Goal: Complete application form

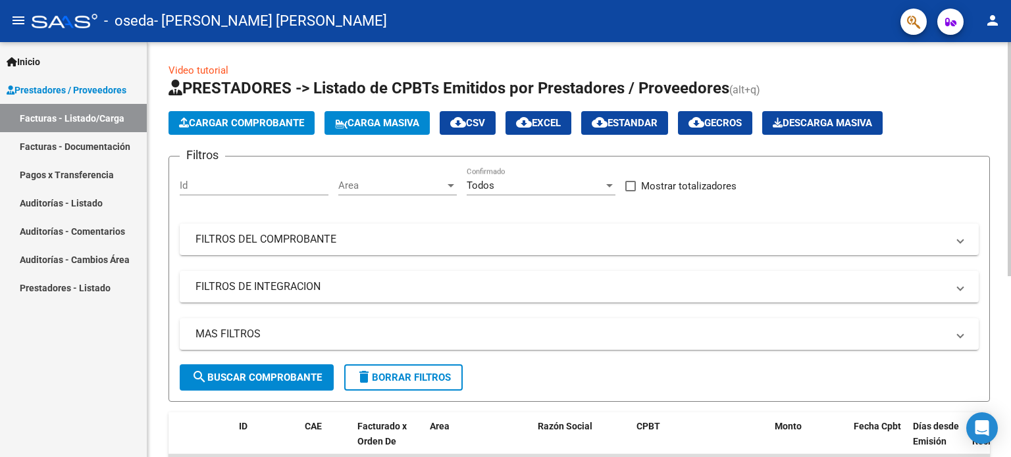
click at [276, 111] on button "Cargar Comprobante" at bounding box center [241, 123] width 146 height 24
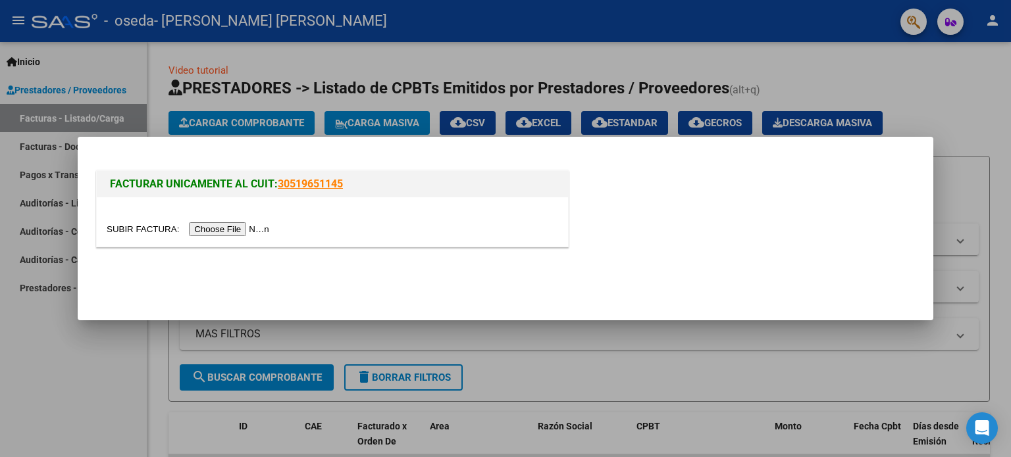
click at [222, 234] on input "file" at bounding box center [190, 229] width 166 height 14
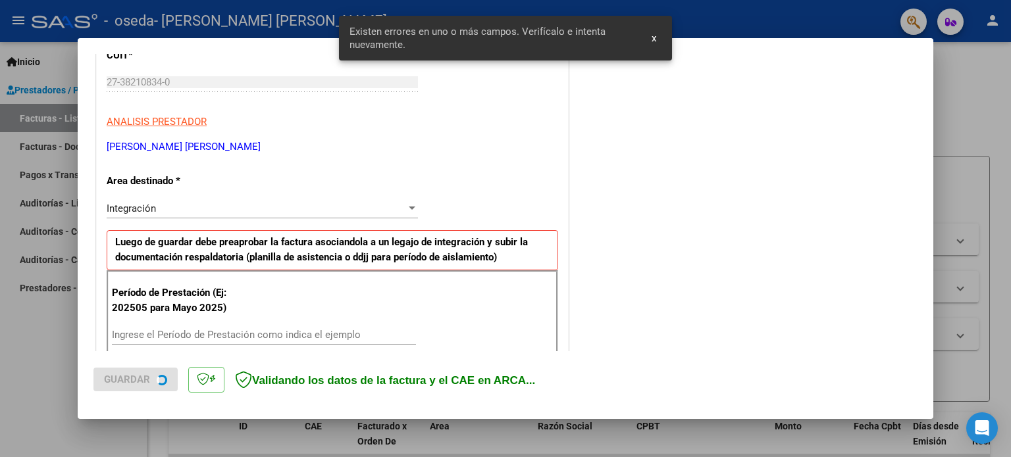
scroll to position [284, 0]
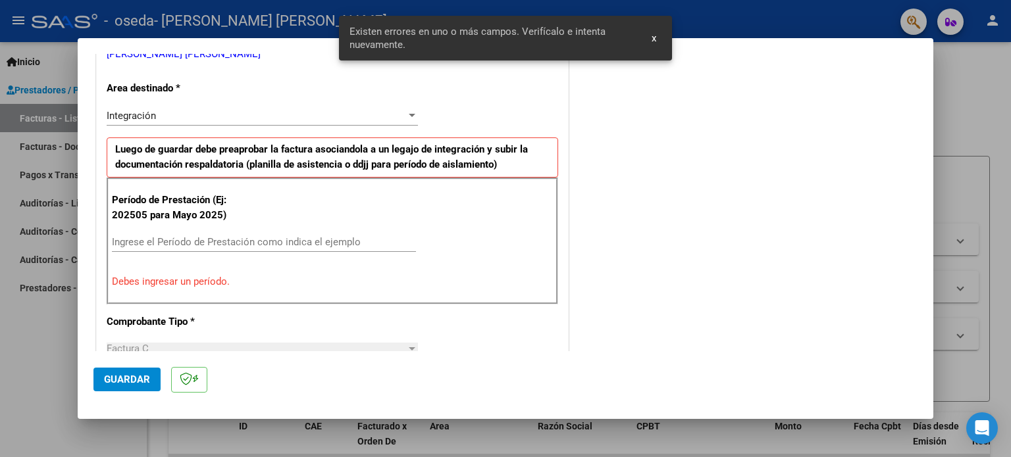
click at [286, 244] on input "Ingrese el Período de Prestación como indica el ejemplo" at bounding box center [264, 242] width 304 height 12
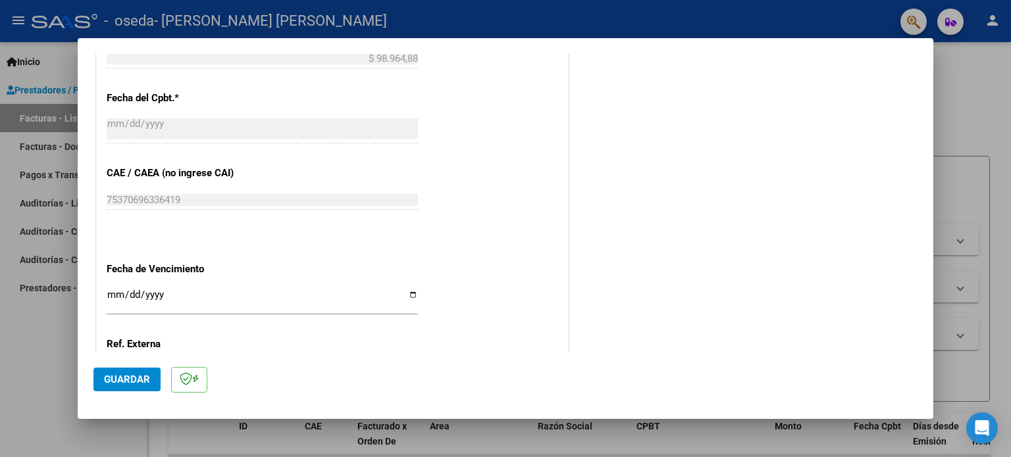
scroll to position [744, 0]
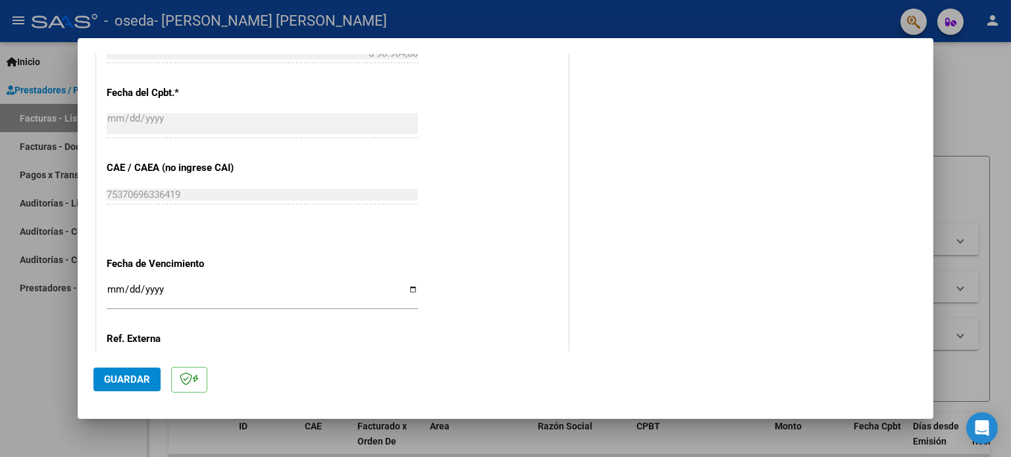
type input "202508"
click at [148, 282] on div "Ingresar la fecha" at bounding box center [262, 296] width 311 height 28
click at [408, 289] on input "Ingresar la fecha" at bounding box center [262, 294] width 311 height 21
type input "[DATE]"
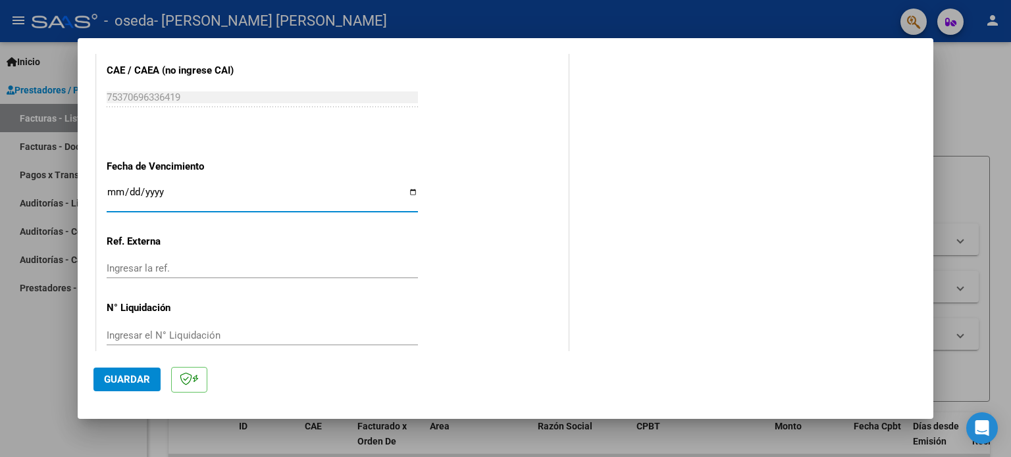
scroll to position [859, 0]
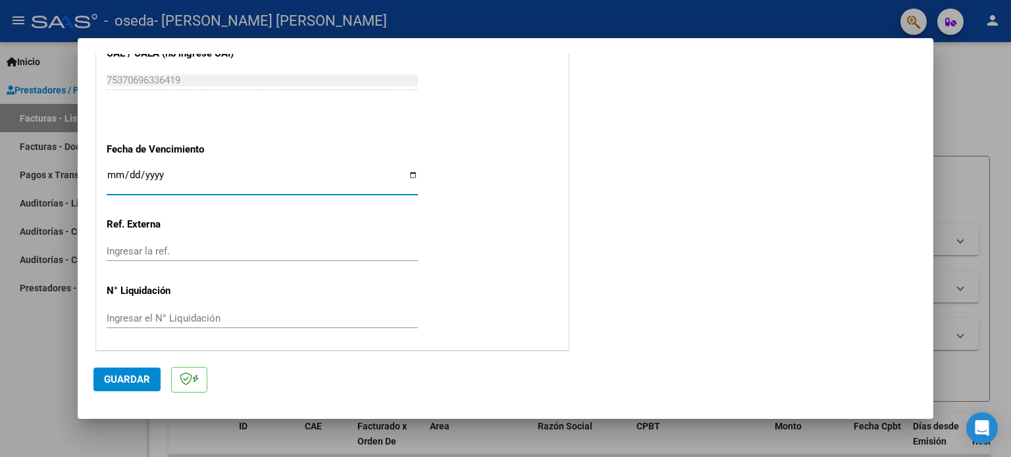
click at [126, 380] on span "Guardar" at bounding box center [127, 380] width 46 height 12
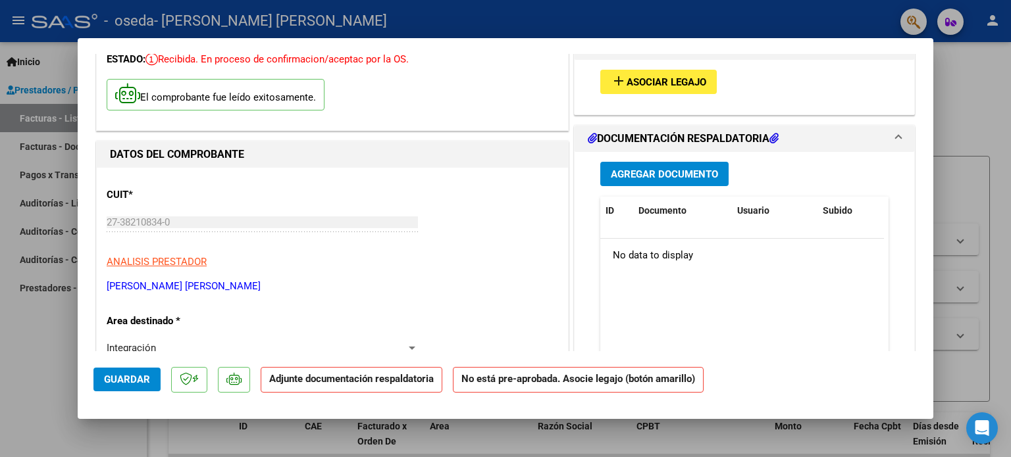
scroll to position [0, 0]
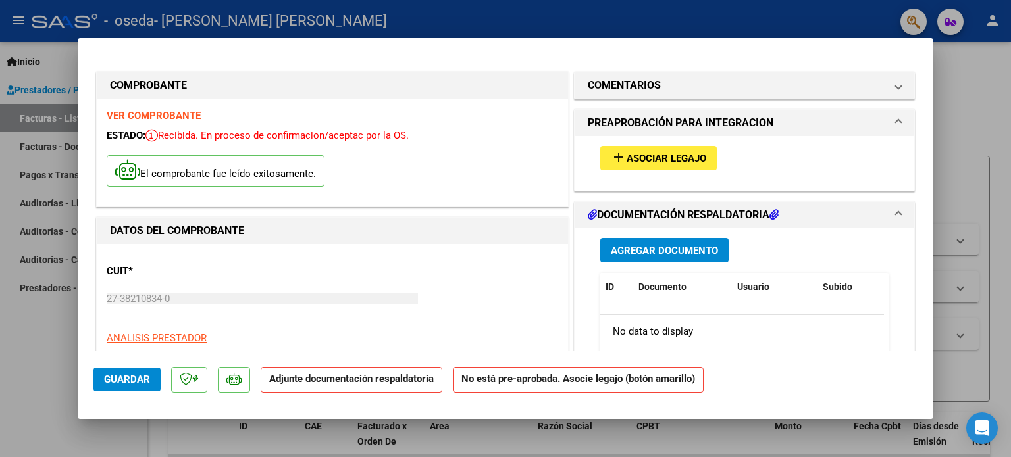
click at [653, 163] on span "Asociar Legajo" at bounding box center [666, 159] width 80 height 12
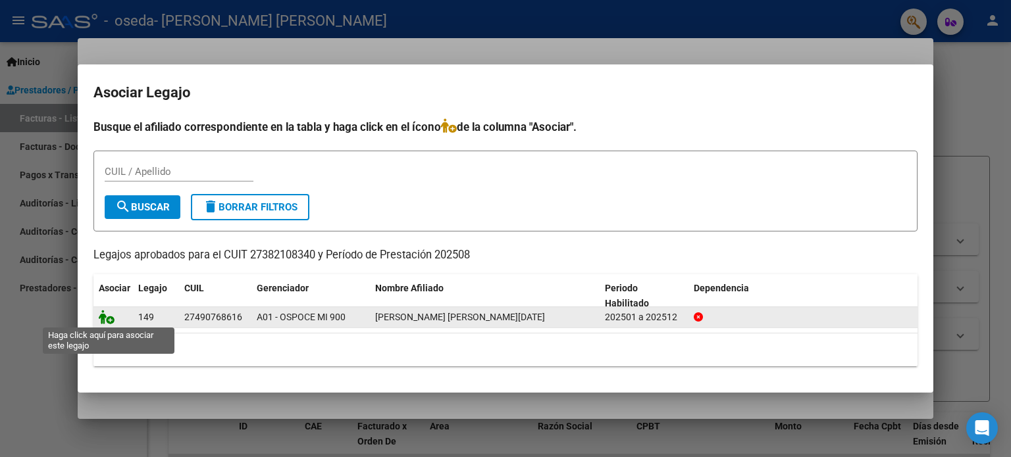
click at [111, 317] on icon at bounding box center [107, 317] width 16 height 14
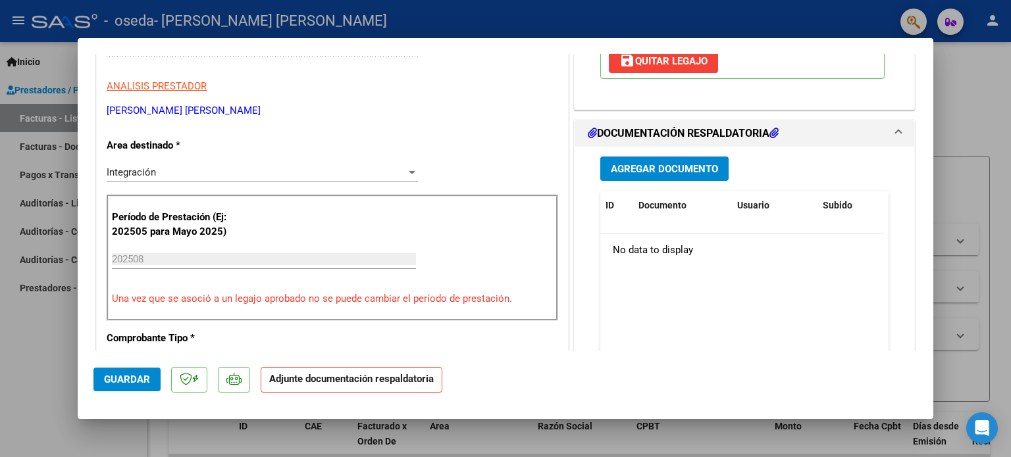
scroll to position [329, 0]
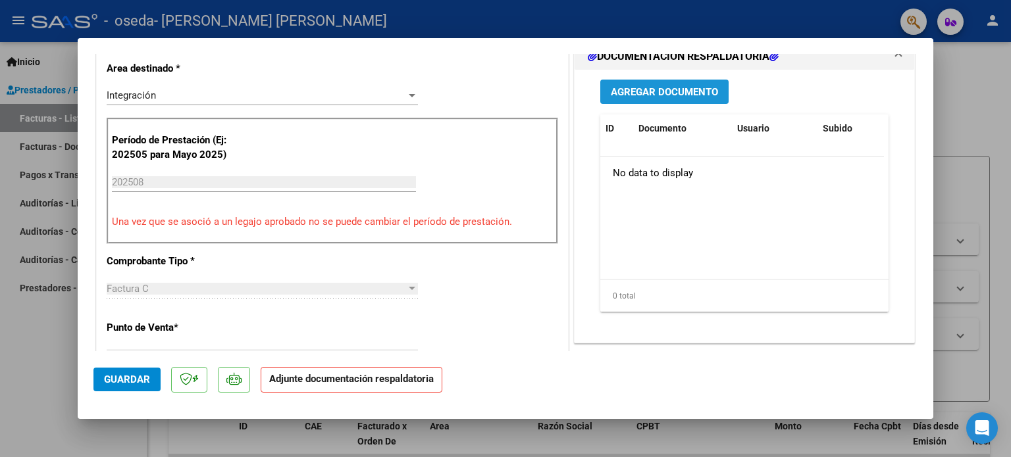
click at [651, 94] on span "Agregar Documento" at bounding box center [664, 92] width 107 height 12
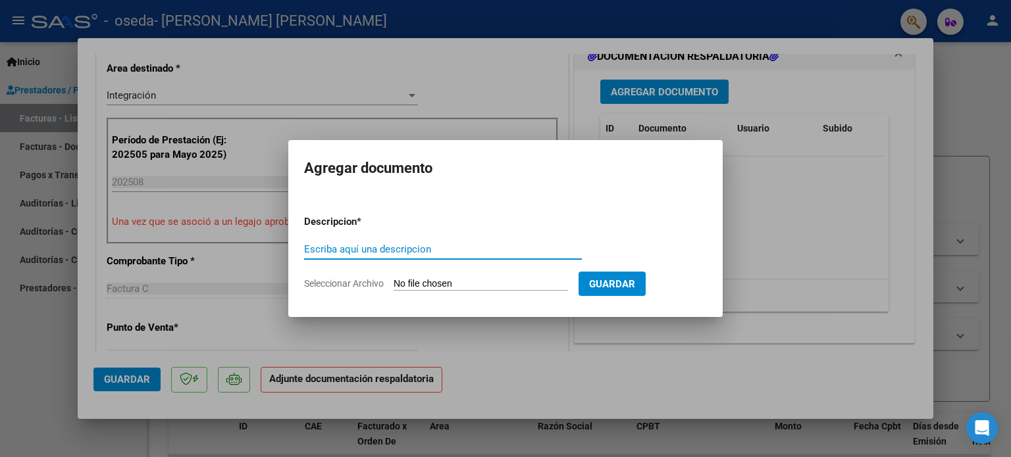
click at [416, 250] on input "Escriba aquí una descripcion" at bounding box center [443, 249] width 278 height 12
type input "factura"
click at [483, 290] on input "Seleccionar Archivo" at bounding box center [480, 284] width 174 height 13
type input "C:\fakepath\27382108340_011_00001_00000289.pdf"
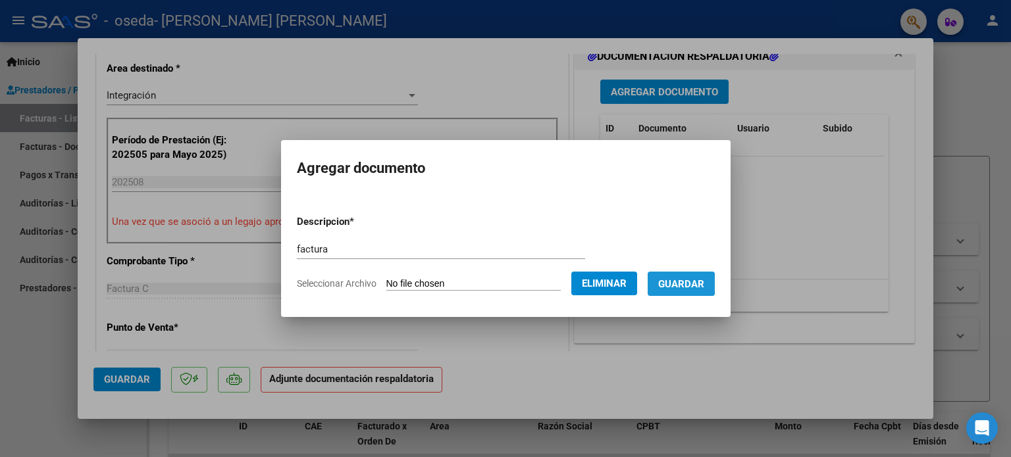
click at [688, 284] on span "Guardar" at bounding box center [681, 284] width 46 height 12
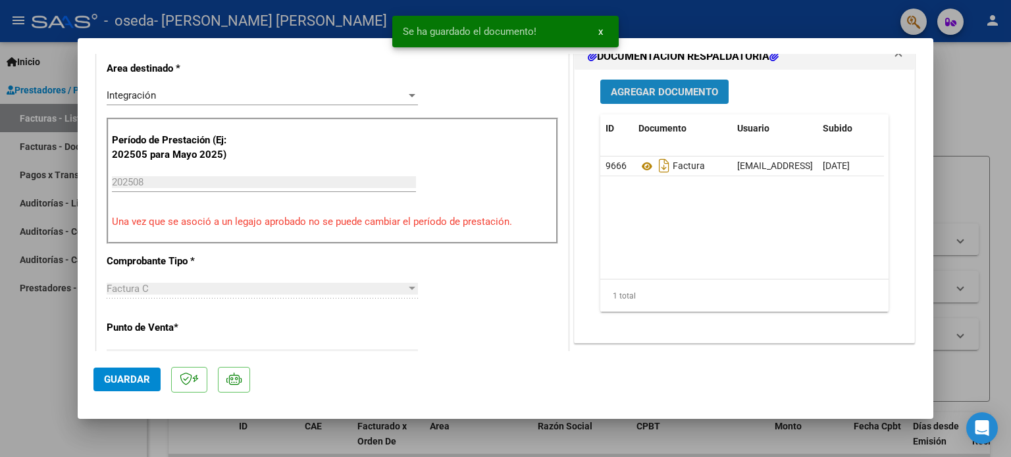
click at [645, 93] on span "Agregar Documento" at bounding box center [664, 92] width 107 height 12
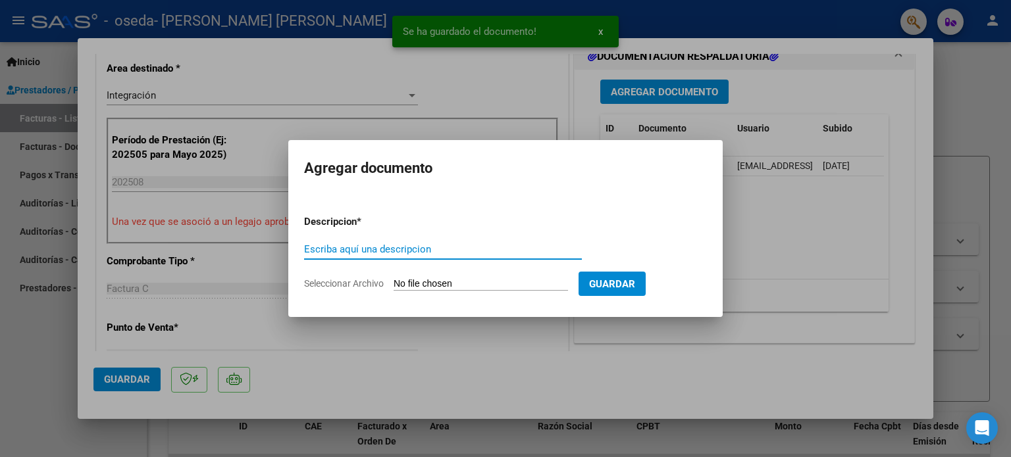
click at [408, 245] on input "Escriba aquí una descripcion" at bounding box center [443, 249] width 278 height 12
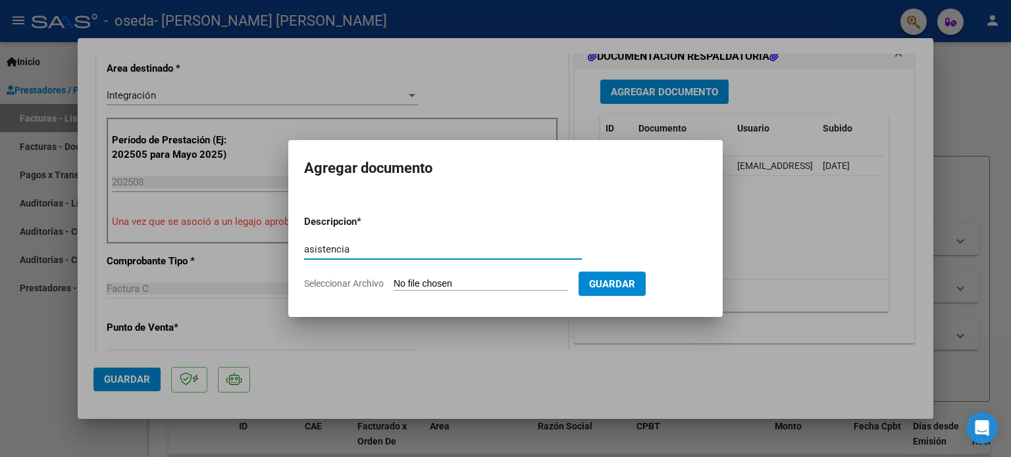
type input "asistencia"
click at [447, 281] on input "Seleccionar Archivo" at bounding box center [480, 284] width 174 height 13
type input "C:\fakepath\[PERSON_NAME] agos.pdf"
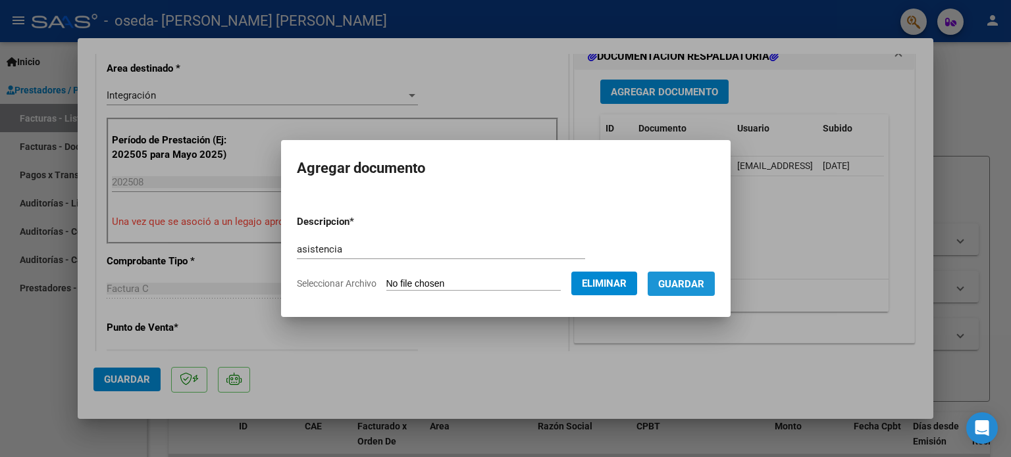
click at [697, 286] on span "Guardar" at bounding box center [681, 284] width 46 height 12
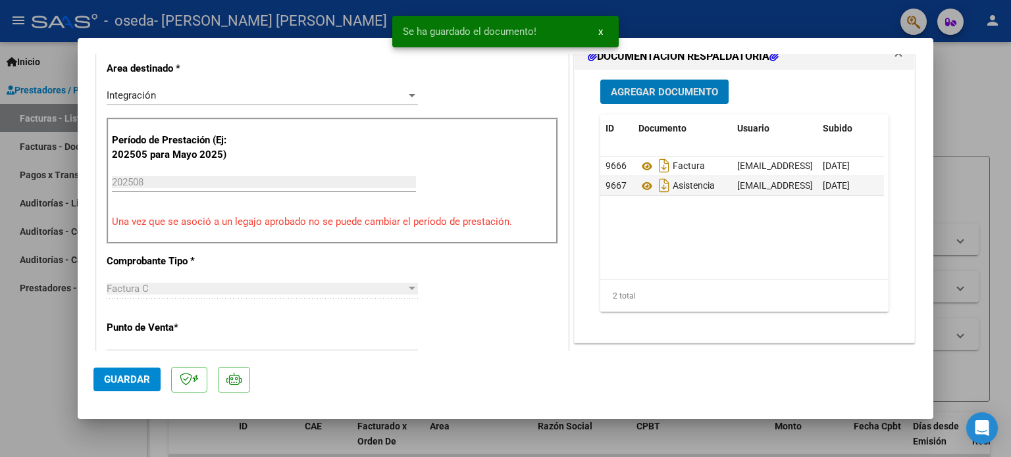
click at [673, 97] on span "Agregar Documento" at bounding box center [664, 92] width 107 height 12
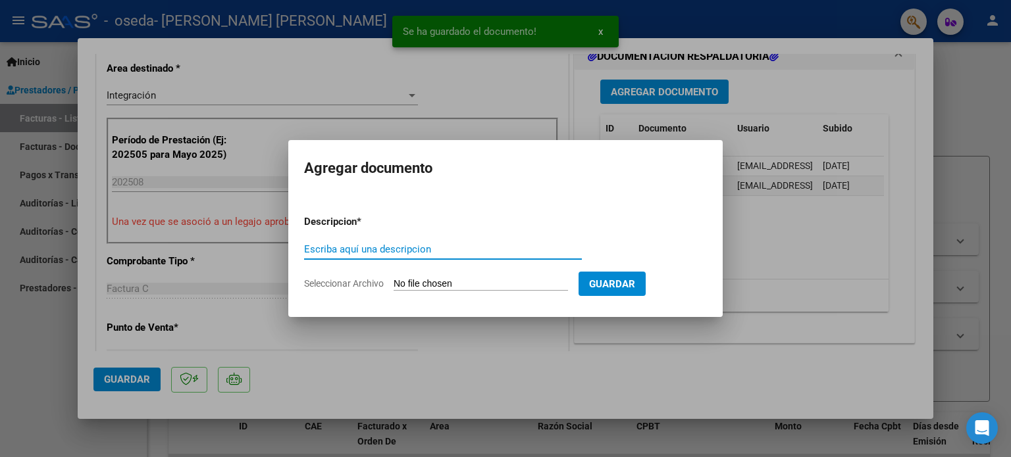
click at [495, 249] on input "Escriba aquí una descripcion" at bounding box center [443, 249] width 278 height 12
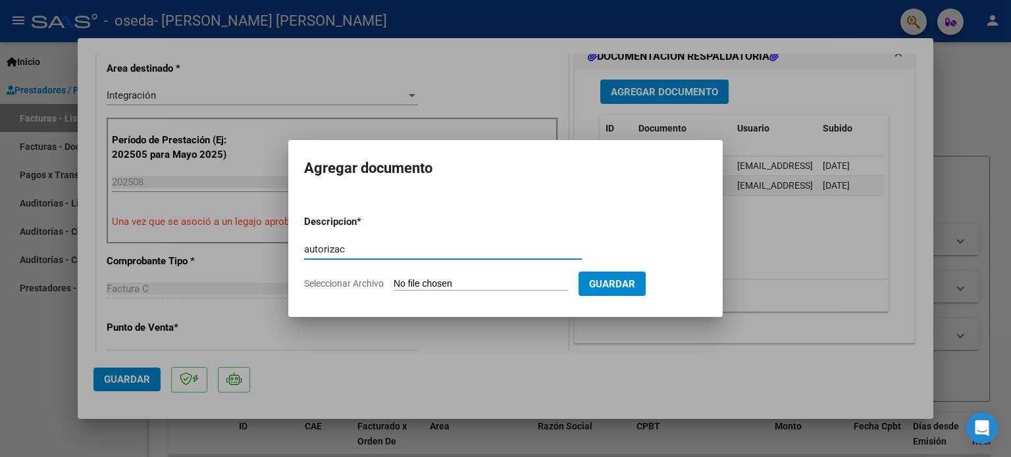
type input "autorizac"
click at [429, 278] on input "Seleccionar Archivo" at bounding box center [480, 284] width 174 height 13
click at [509, 287] on input "Seleccionar Archivo" at bounding box center [480, 284] width 174 height 13
type input "C:\fakepath\aUTORIZACION.pdf"
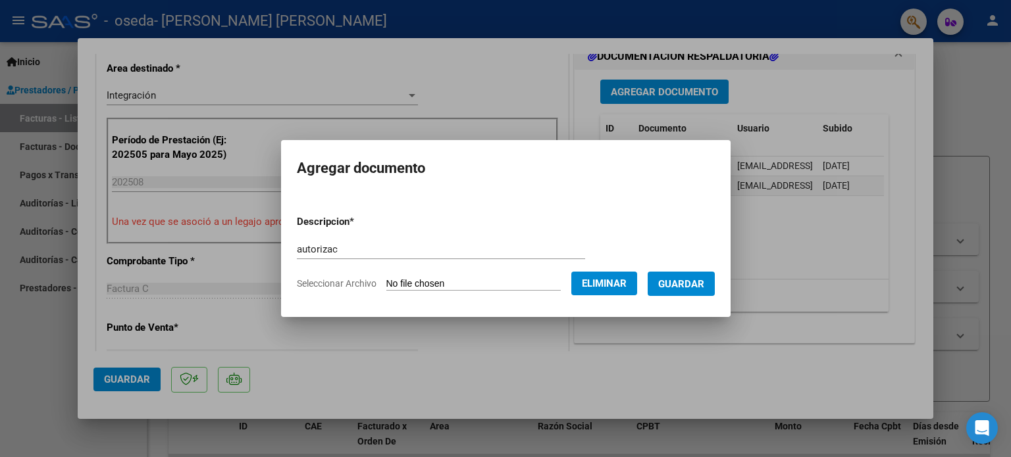
click at [684, 284] on span "Guardar" at bounding box center [681, 284] width 46 height 12
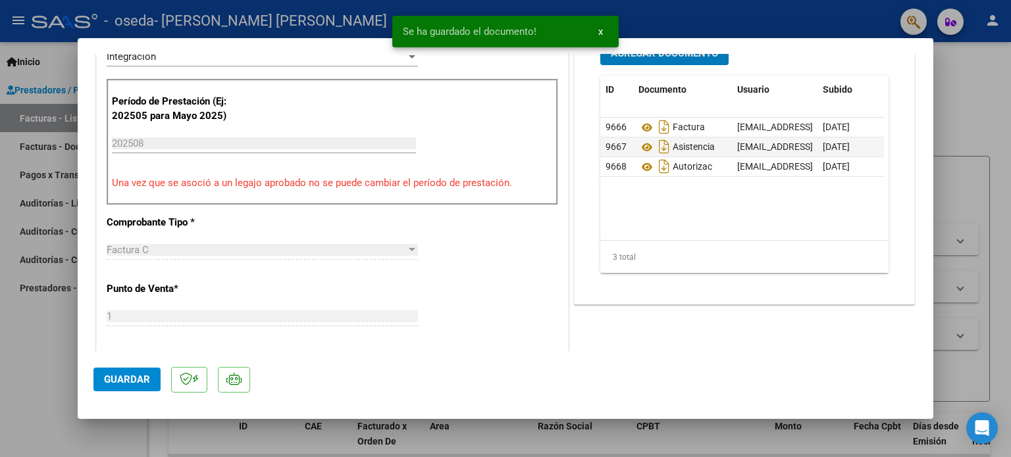
scroll to position [395, 0]
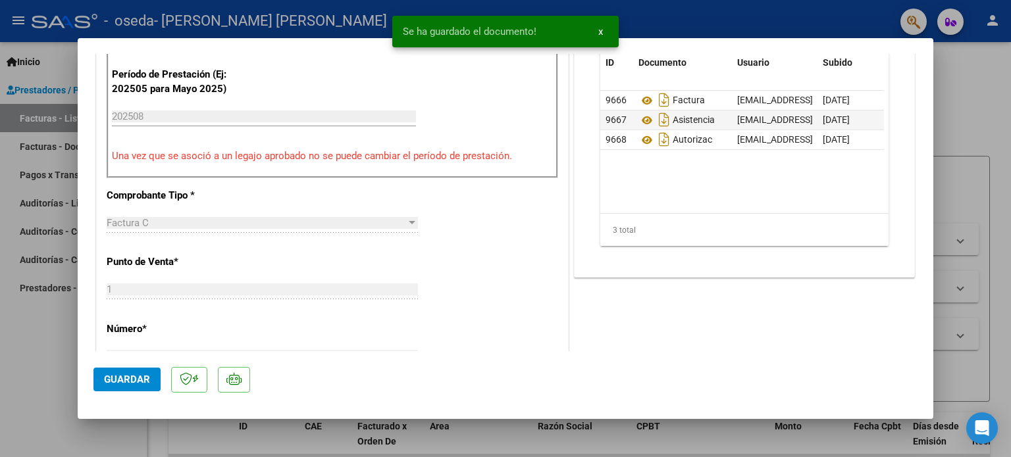
click at [132, 376] on span "Guardar" at bounding box center [127, 380] width 46 height 12
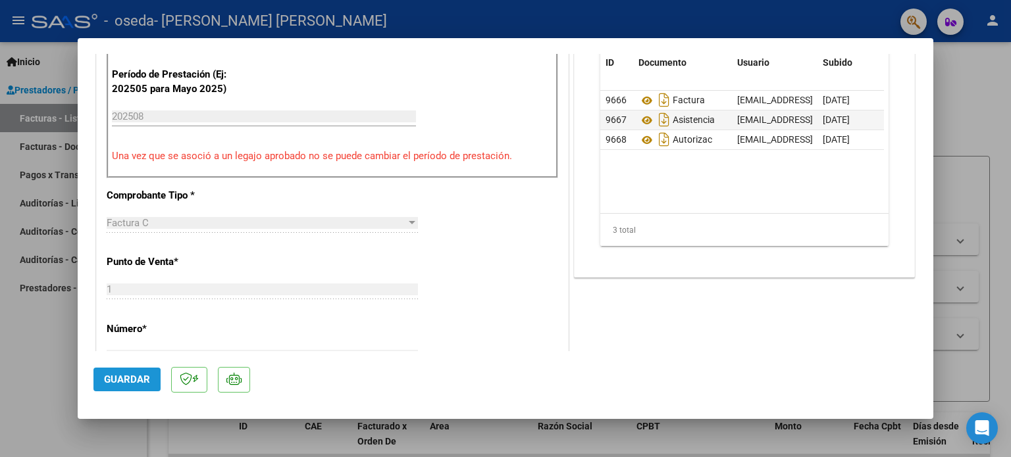
click at [111, 382] on span "Guardar" at bounding box center [127, 380] width 46 height 12
click at [953, 96] on div at bounding box center [505, 228] width 1011 height 457
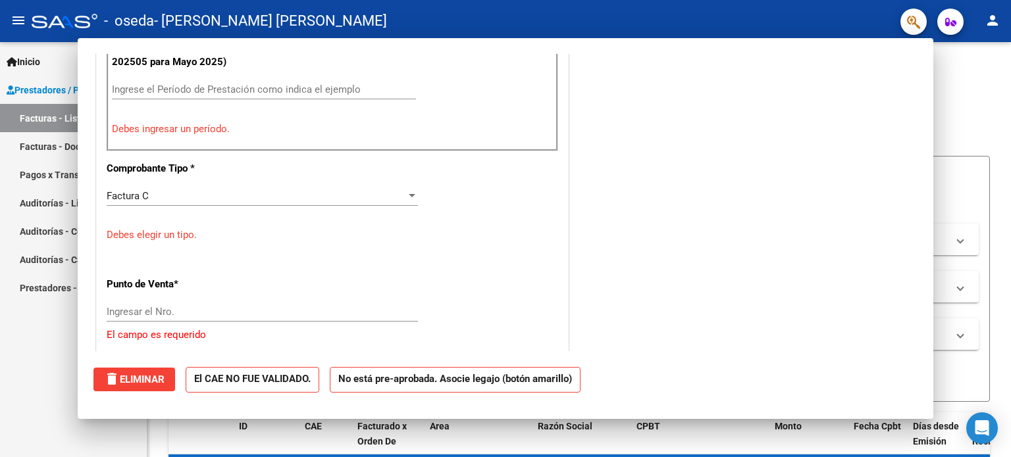
scroll to position [0, 0]
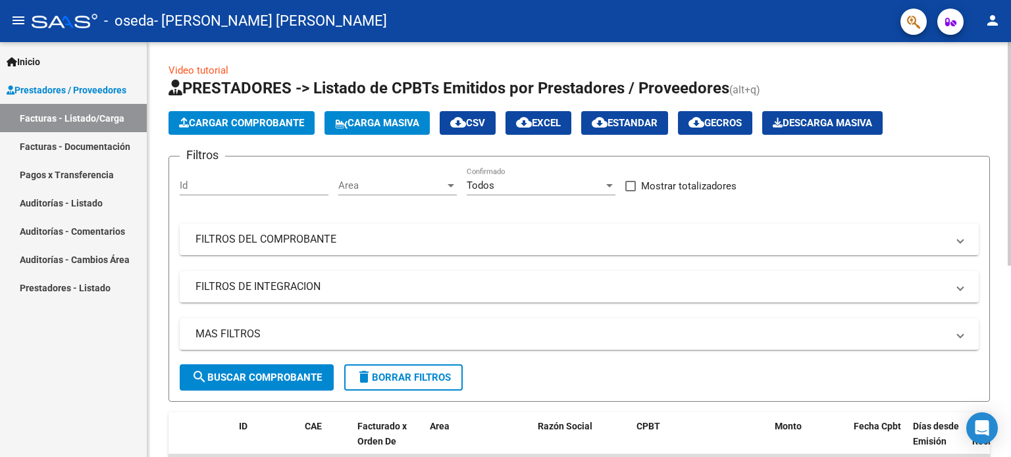
click at [203, 126] on span "Cargar Comprobante" at bounding box center [241, 123] width 125 height 12
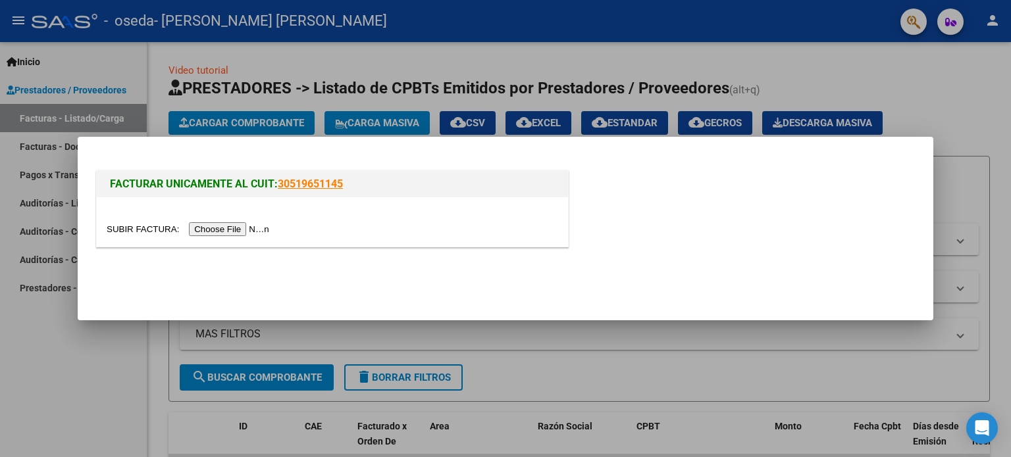
click at [223, 227] on input "file" at bounding box center [190, 229] width 166 height 14
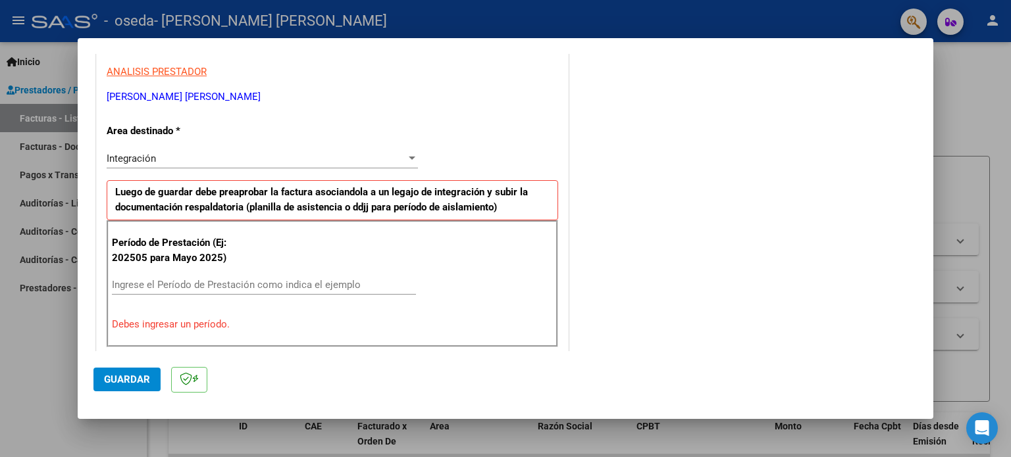
scroll to position [308, 0]
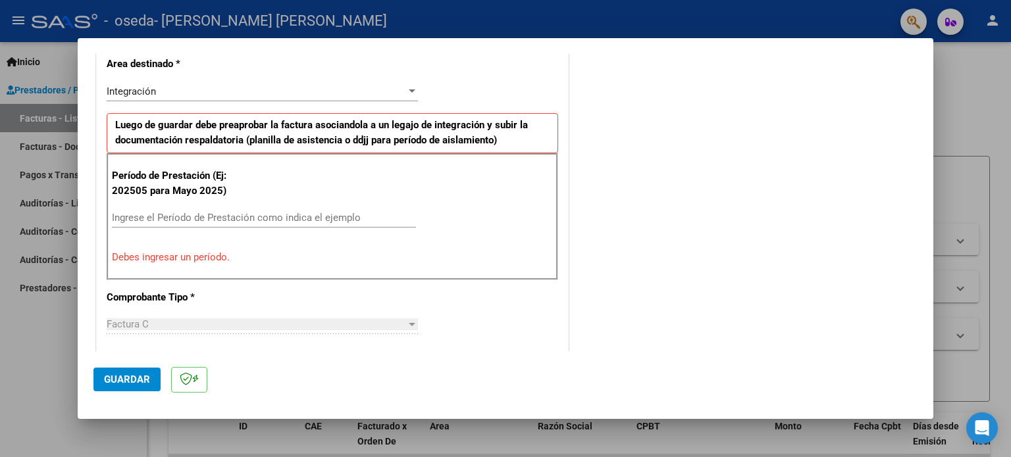
click at [243, 212] on input "Ingrese el Período de Prestación como indica el ejemplo" at bounding box center [264, 218] width 304 height 12
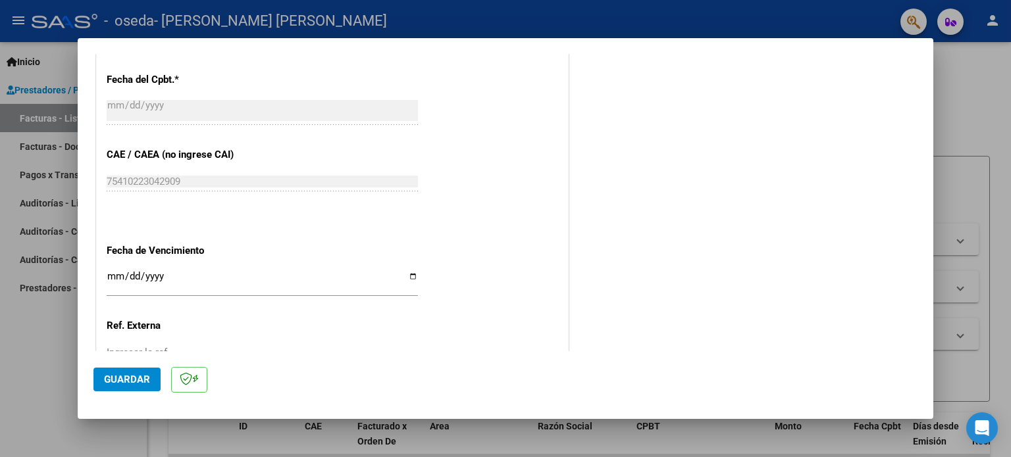
scroll to position [769, 0]
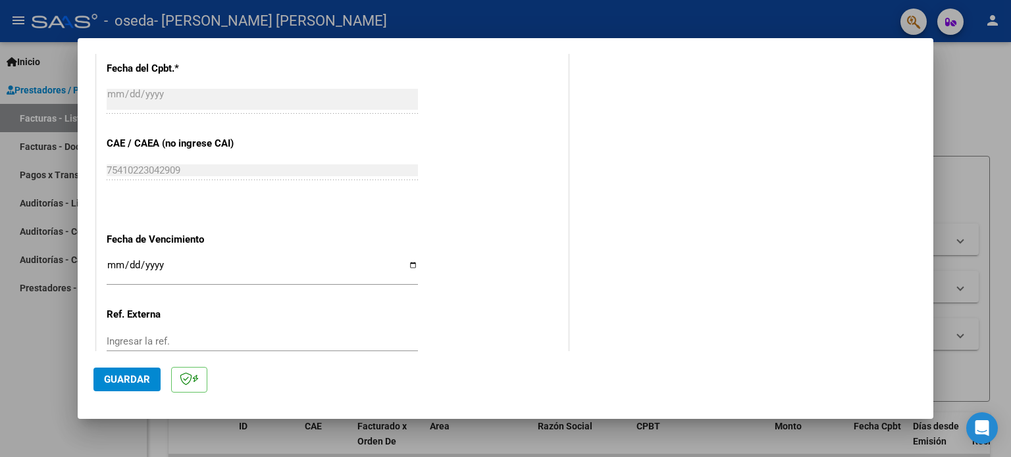
type input "202509"
click at [404, 260] on input "Ingresar la fecha" at bounding box center [262, 270] width 311 height 21
type input "[DATE]"
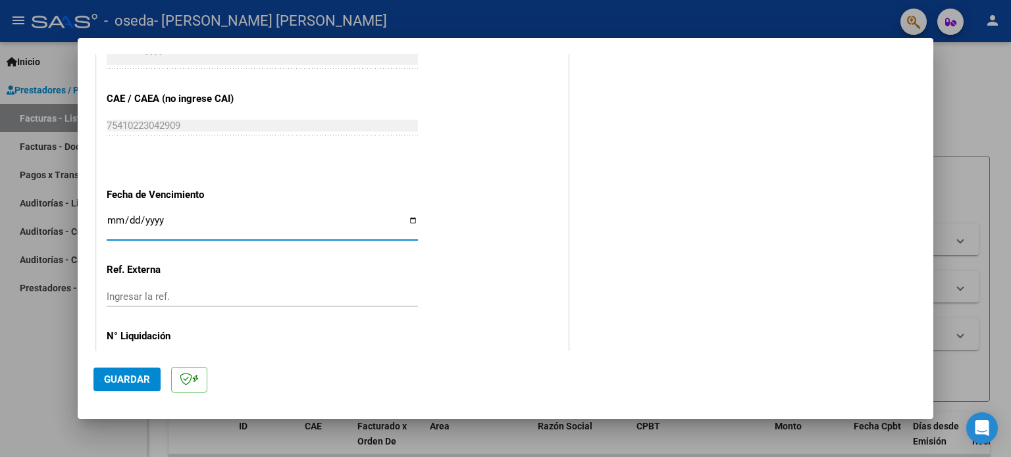
scroll to position [834, 0]
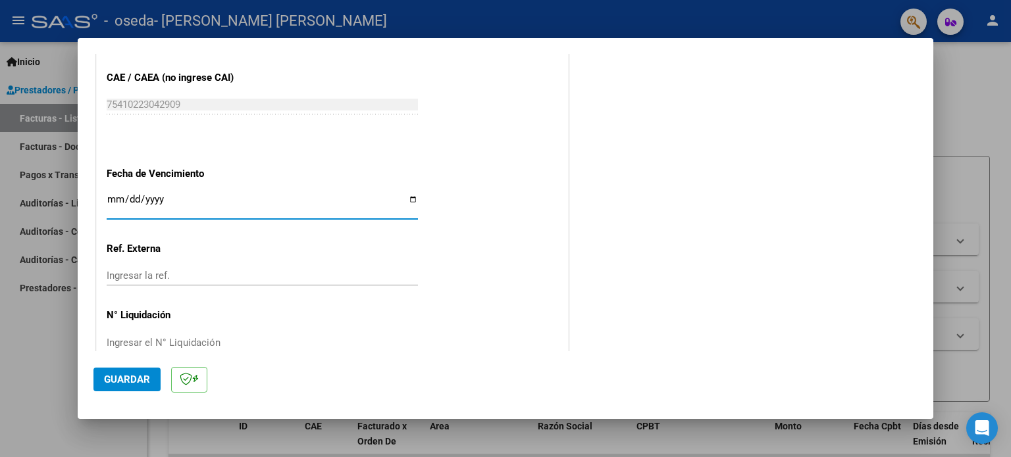
click at [132, 380] on span "Guardar" at bounding box center [127, 380] width 46 height 12
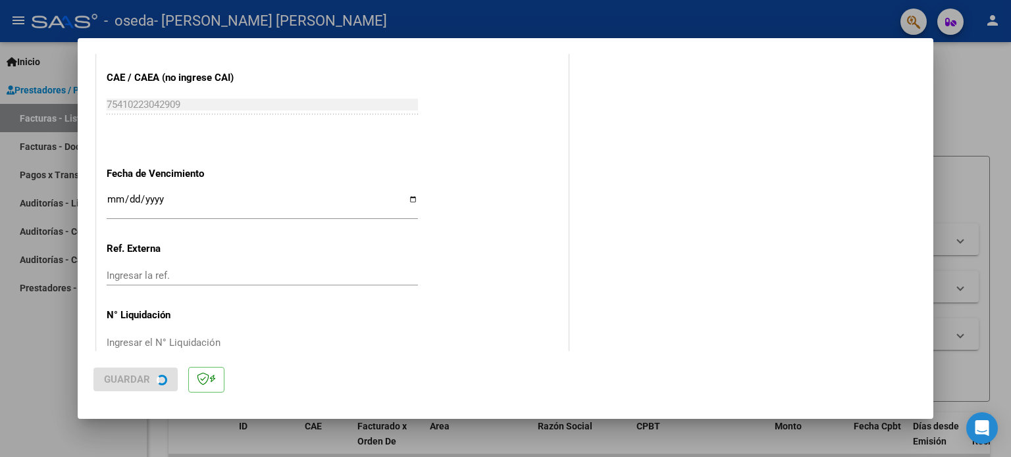
scroll to position [0, 0]
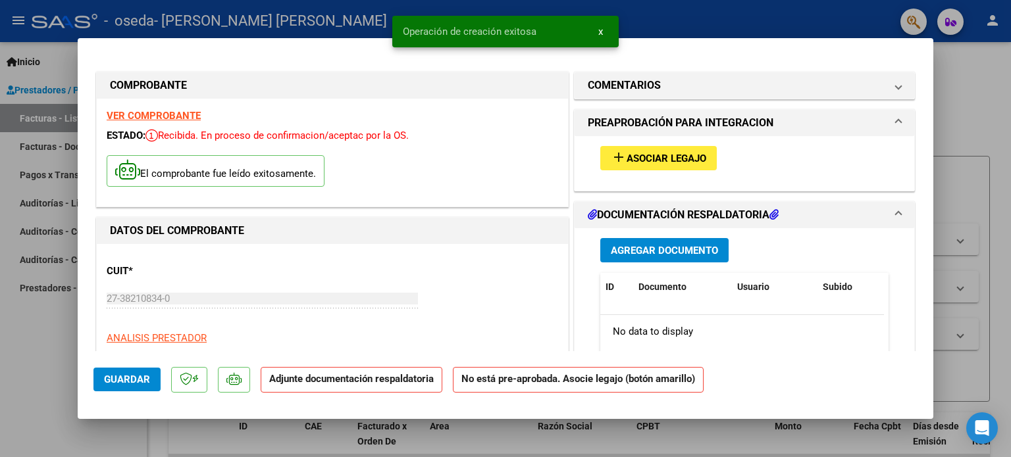
click at [668, 147] on button "add Asociar Legajo" at bounding box center [658, 158] width 116 height 24
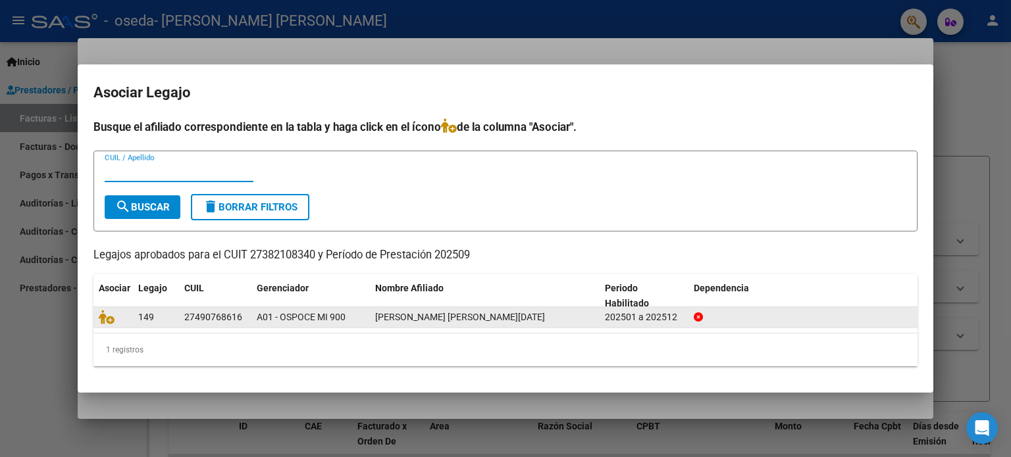
click at [481, 313] on div "[PERSON_NAME] [PERSON_NAME][DATE]" at bounding box center [484, 317] width 219 height 15
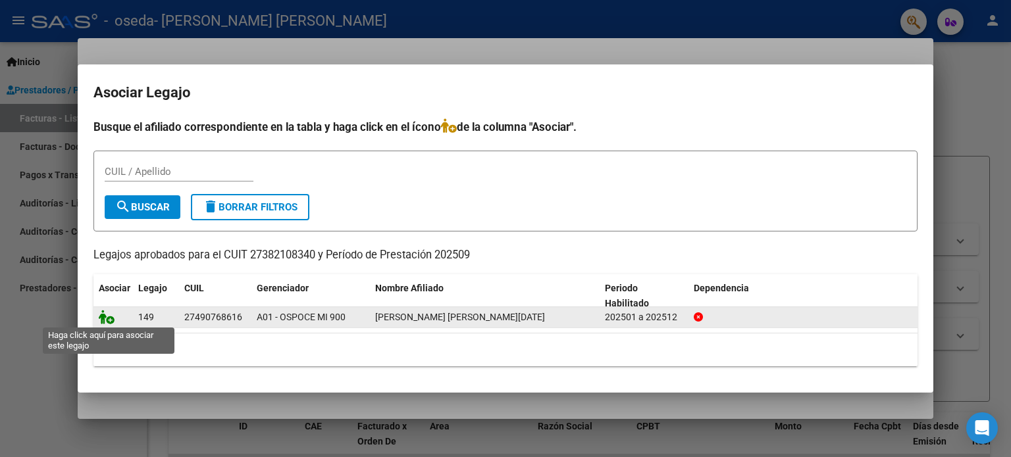
click at [113, 320] on icon at bounding box center [107, 317] width 16 height 14
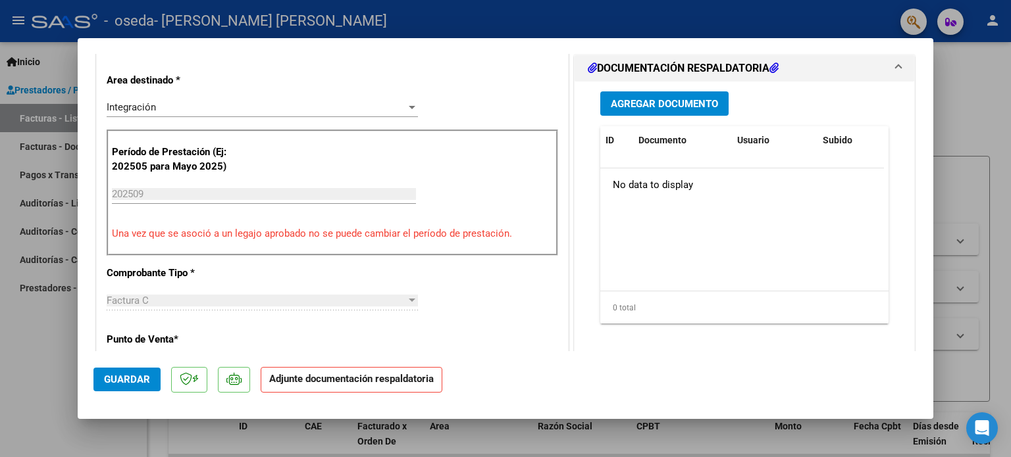
scroll to position [329, 0]
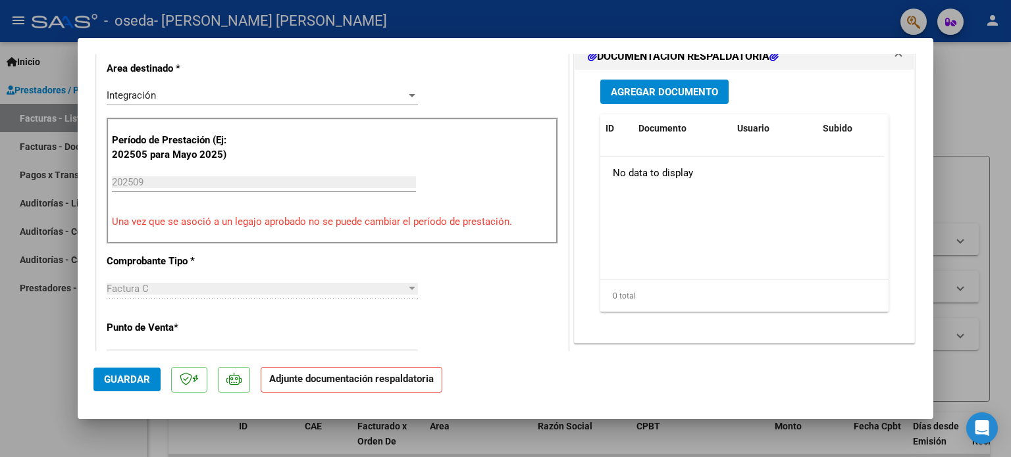
click at [625, 97] on span "Agregar Documento" at bounding box center [664, 92] width 107 height 12
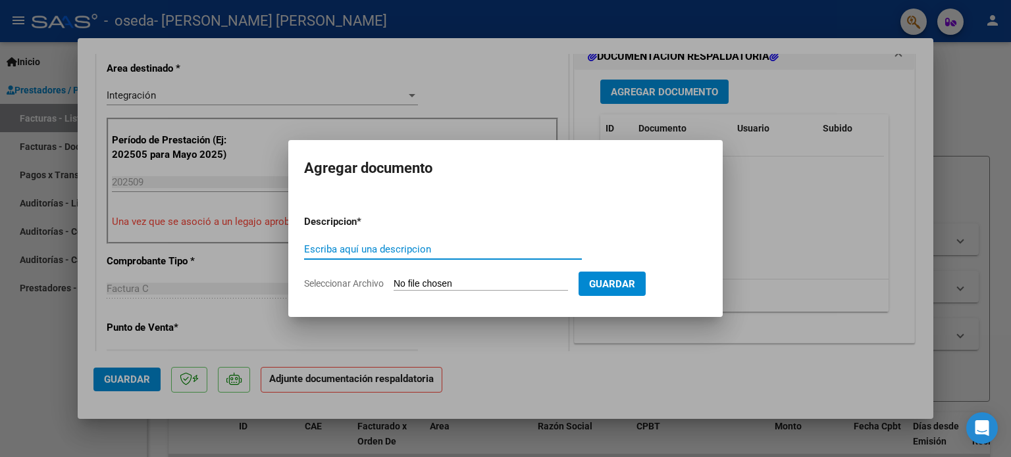
click at [499, 255] on input "Escriba aquí una descripcion" at bounding box center [443, 249] width 278 height 12
type input "d"
type input "factura"
click at [458, 282] on input "Seleccionar Archivo" at bounding box center [480, 284] width 174 height 13
type input "C:\fakepath\27382108340_011_00001_00000342.pdf"
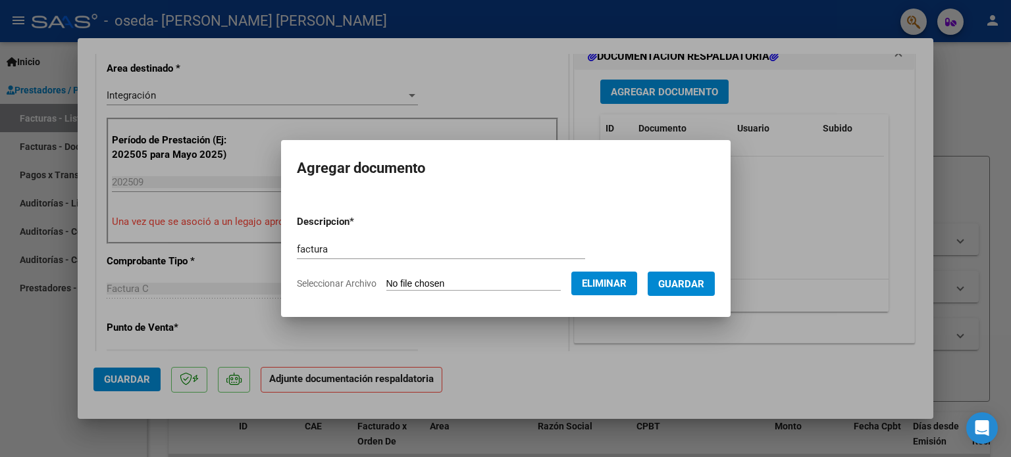
click at [692, 286] on span "Guardar" at bounding box center [681, 284] width 46 height 12
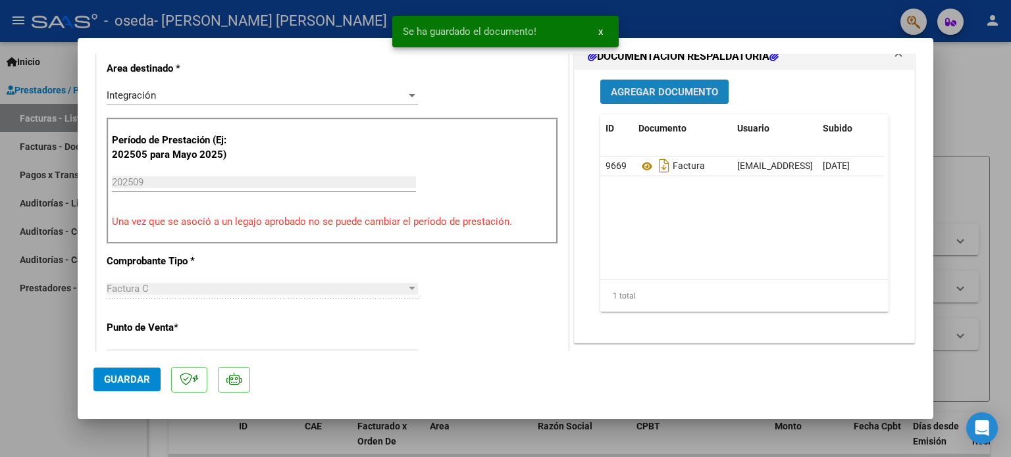
click at [671, 101] on button "Agregar Documento" at bounding box center [664, 92] width 128 height 24
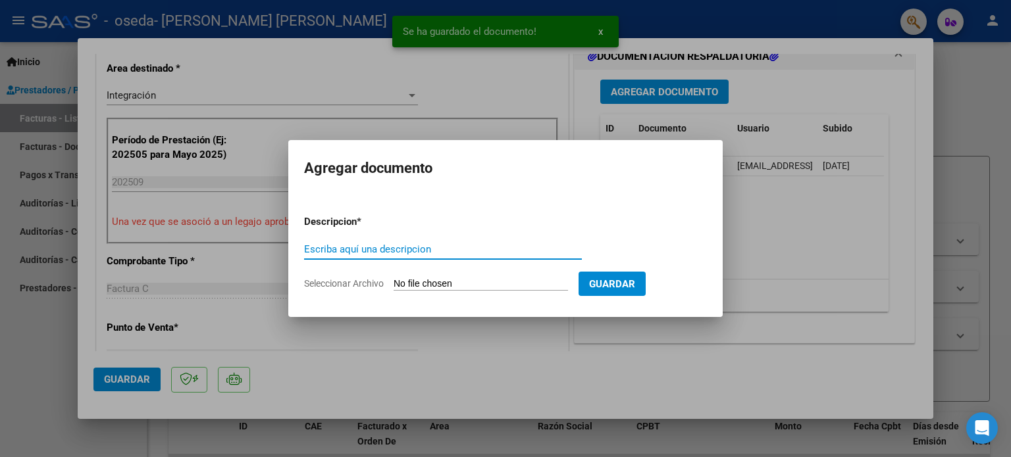
click at [433, 251] on input "Escriba aquí una descripcion" at bounding box center [443, 249] width 278 height 12
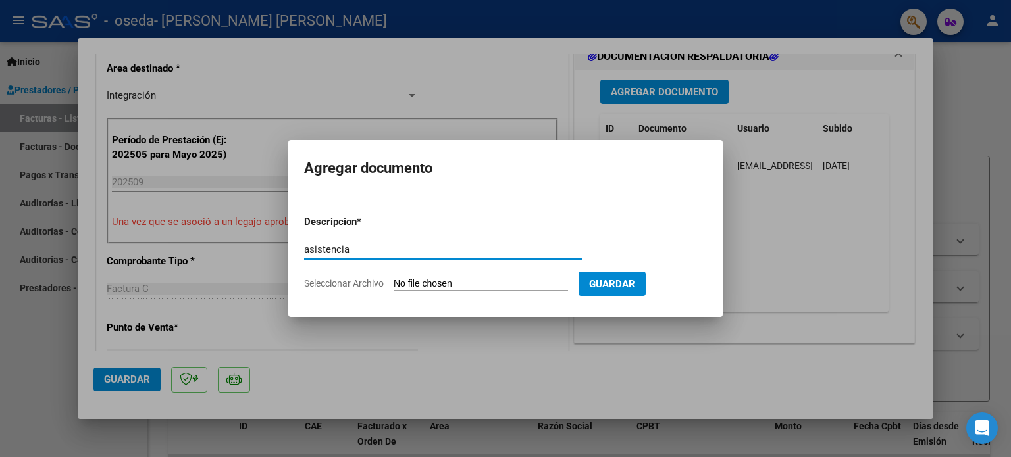
type input "asistencia"
click at [436, 276] on form "Descripcion * asistencia Escriba aquí una descripcion Seleccionar Archivo Guard…" at bounding box center [505, 253] width 403 height 96
click at [495, 286] on input "Seleccionar Archivo" at bounding box center [480, 284] width 174 height 13
type input "C:\fakepath\[PERSON_NAME] sept.pdf"
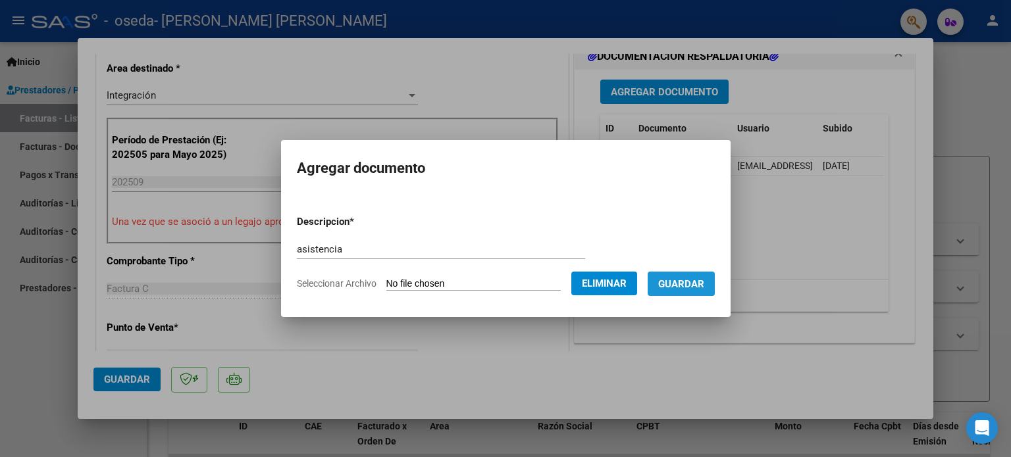
click at [691, 285] on span "Guardar" at bounding box center [681, 284] width 46 height 12
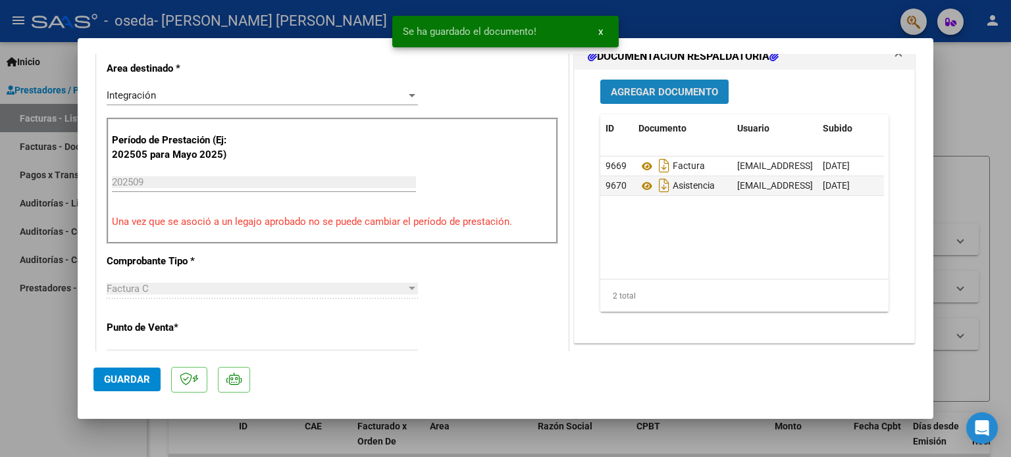
click at [652, 89] on span "Agregar Documento" at bounding box center [664, 92] width 107 height 12
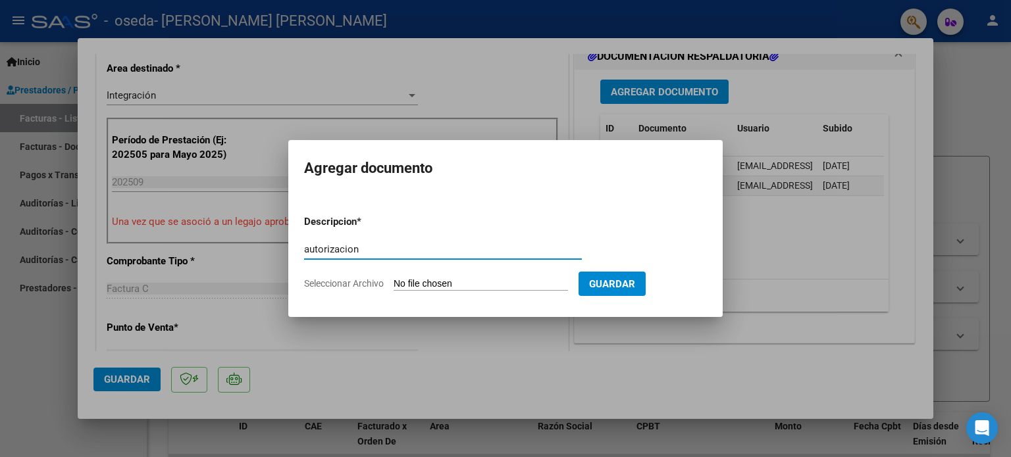
type input "autorizacion"
click at [458, 278] on input "Seleccionar Archivo" at bounding box center [480, 284] width 174 height 13
type input "C:\fakepath\aUTORIZACION.pdf"
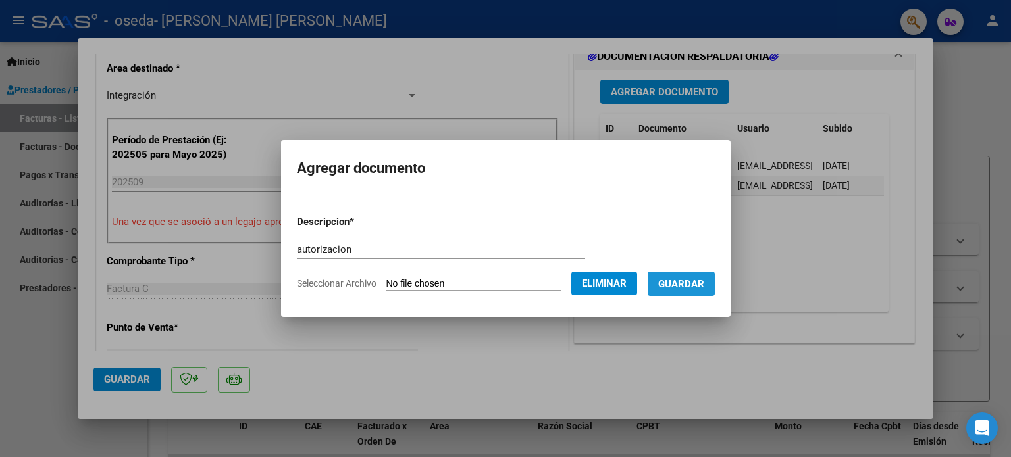
click at [682, 276] on button "Guardar" at bounding box center [680, 284] width 67 height 24
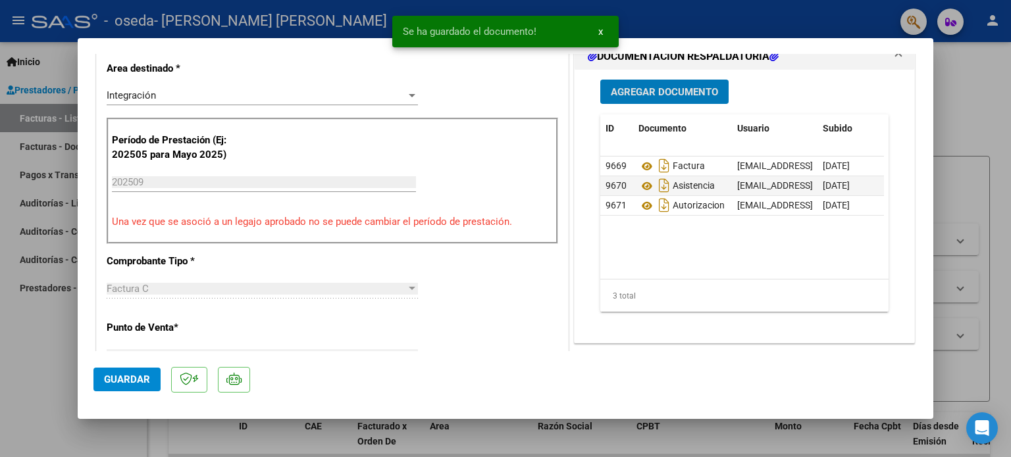
click at [136, 379] on span "Guardar" at bounding box center [127, 380] width 46 height 12
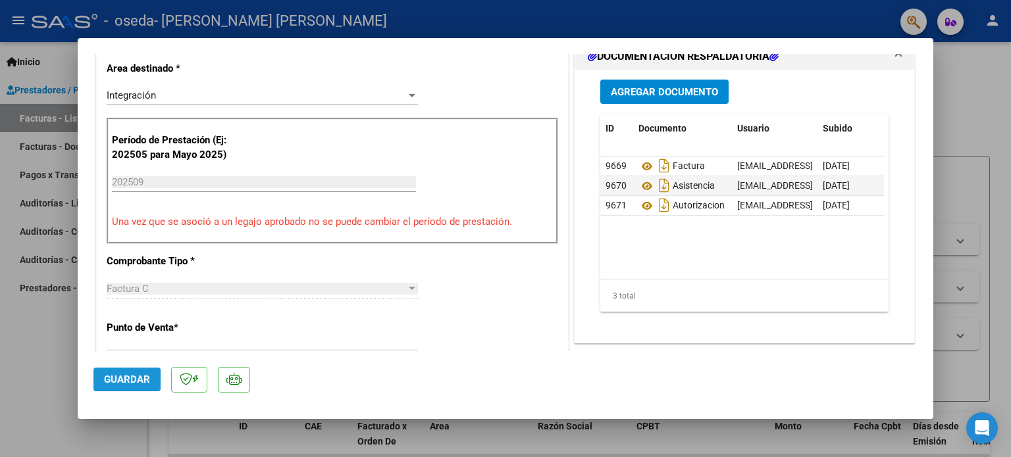
click at [127, 372] on button "Guardar" at bounding box center [126, 380] width 67 height 24
click at [107, 379] on span "Guardar" at bounding box center [127, 380] width 46 height 12
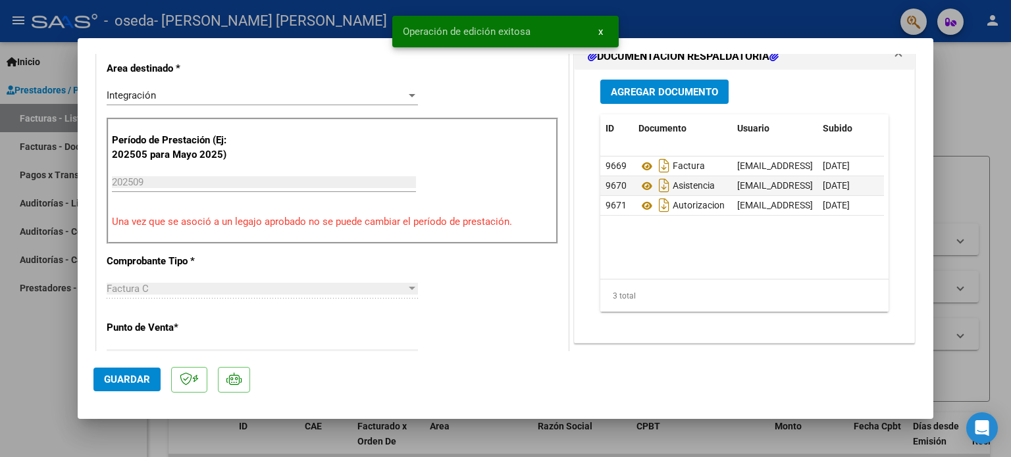
click at [914, 141] on mat-dialog-content "COMPROBANTE VER COMPROBANTE ESTADO: Recibida. En proceso de confirmacion/acepta…" at bounding box center [505, 202] width 855 height 297
click at [1008, 109] on div at bounding box center [505, 228] width 1011 height 457
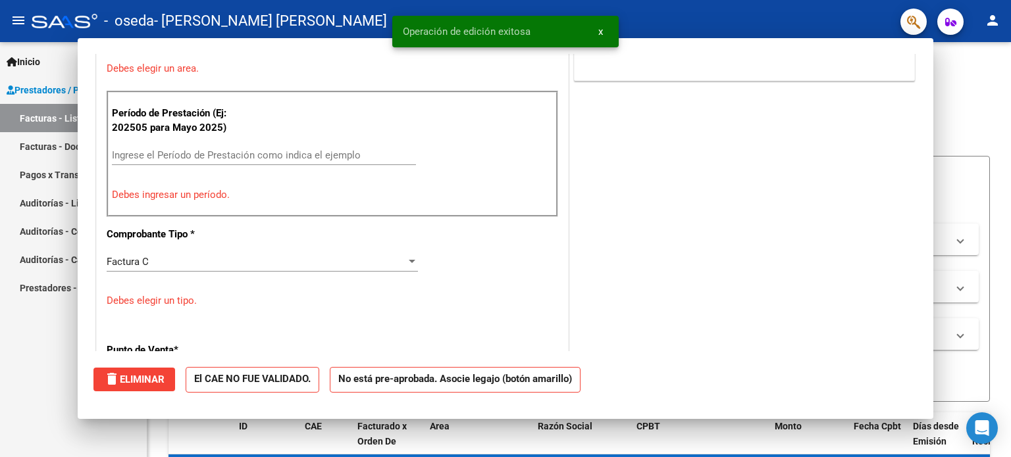
scroll to position [0, 0]
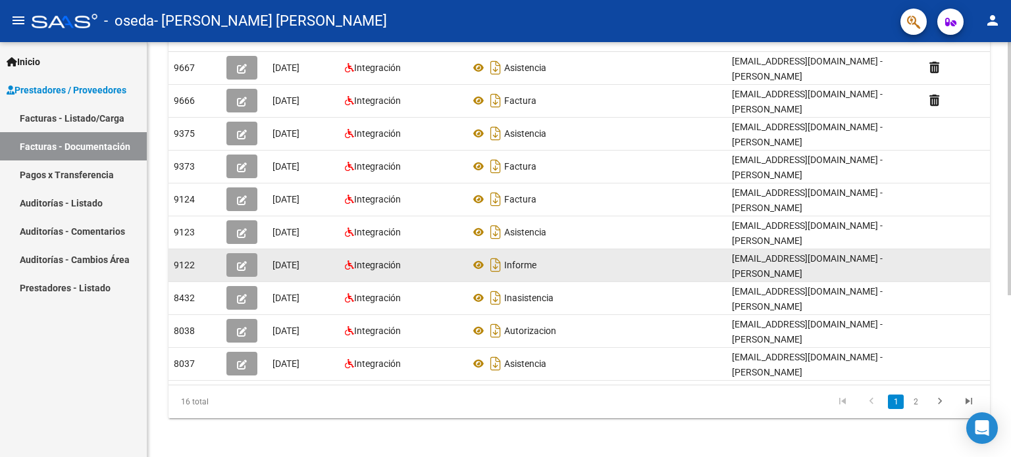
scroll to position [264, 0]
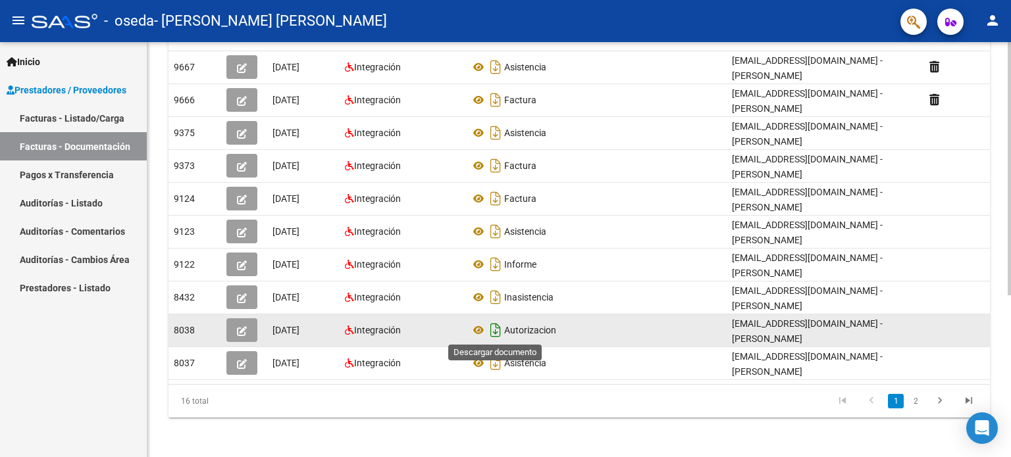
click at [493, 336] on icon "Descargar documento" at bounding box center [495, 330] width 17 height 21
